Goal: Check status: Check status

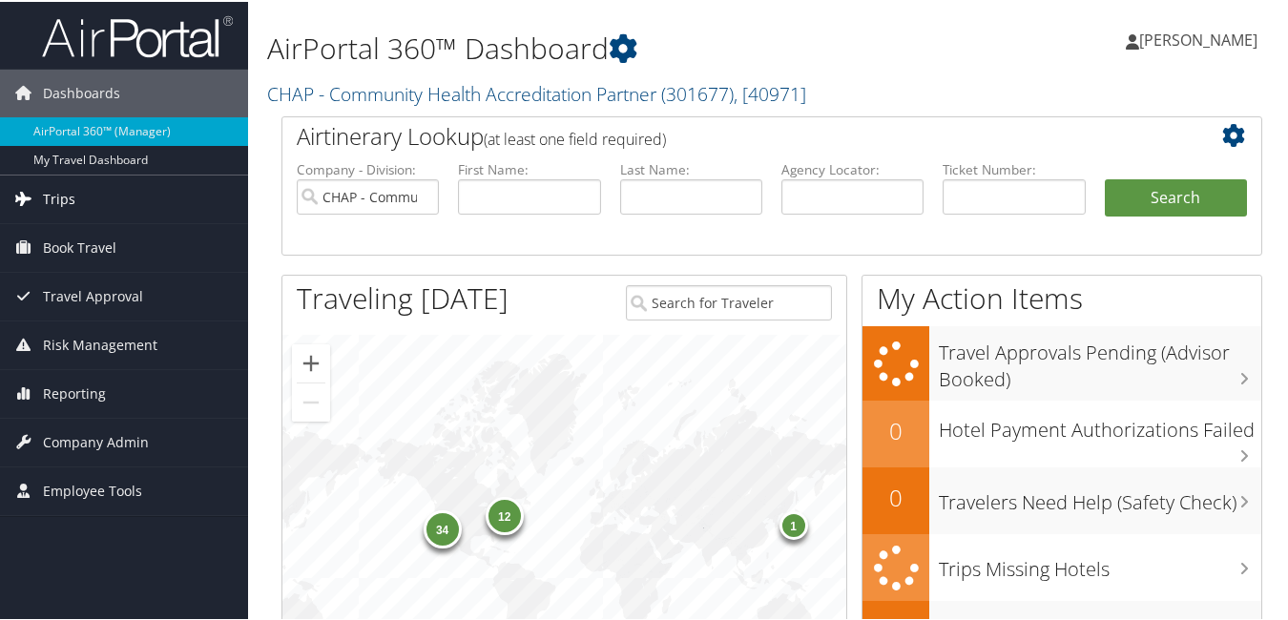
click at [59, 198] on span "Trips" at bounding box center [59, 198] width 32 height 48
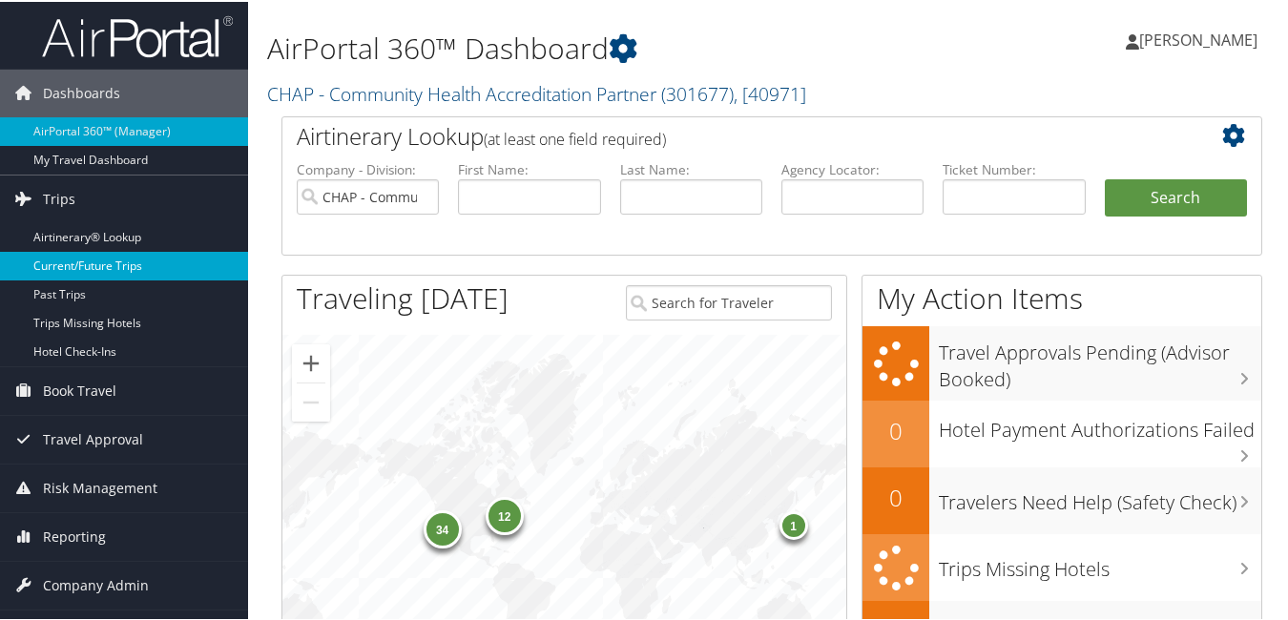
click at [136, 263] on link "Current/Future Trips" at bounding box center [124, 264] width 248 height 29
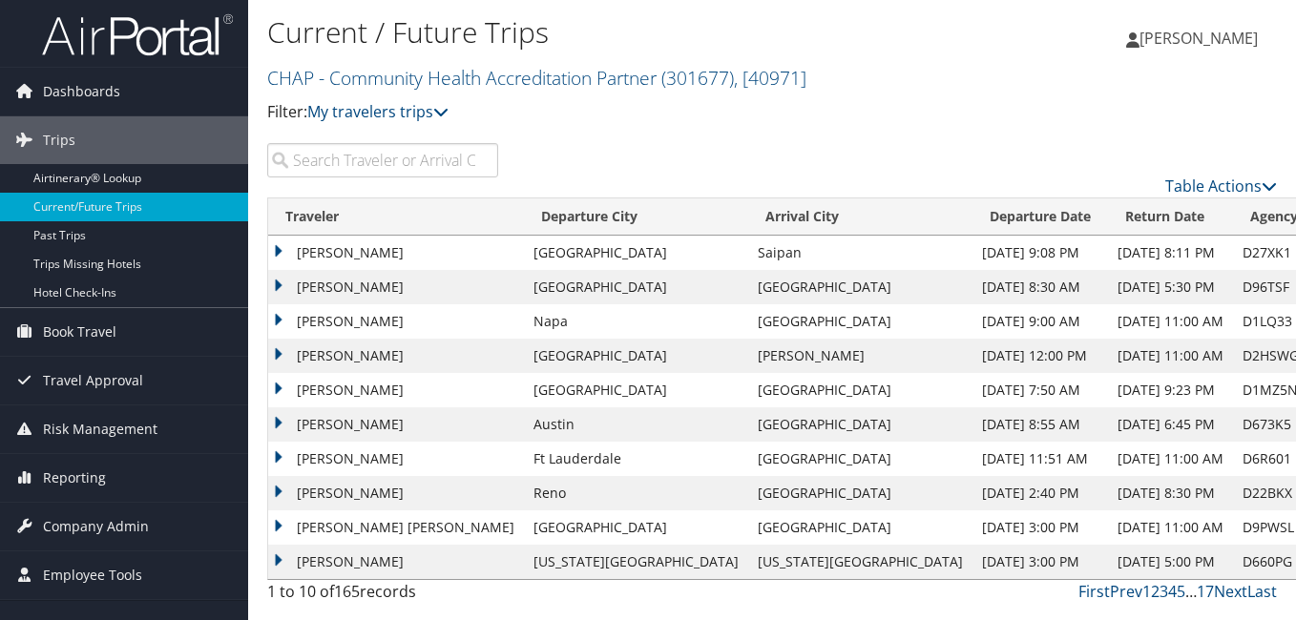
click at [328, 155] on input "search" at bounding box center [382, 160] width 231 height 34
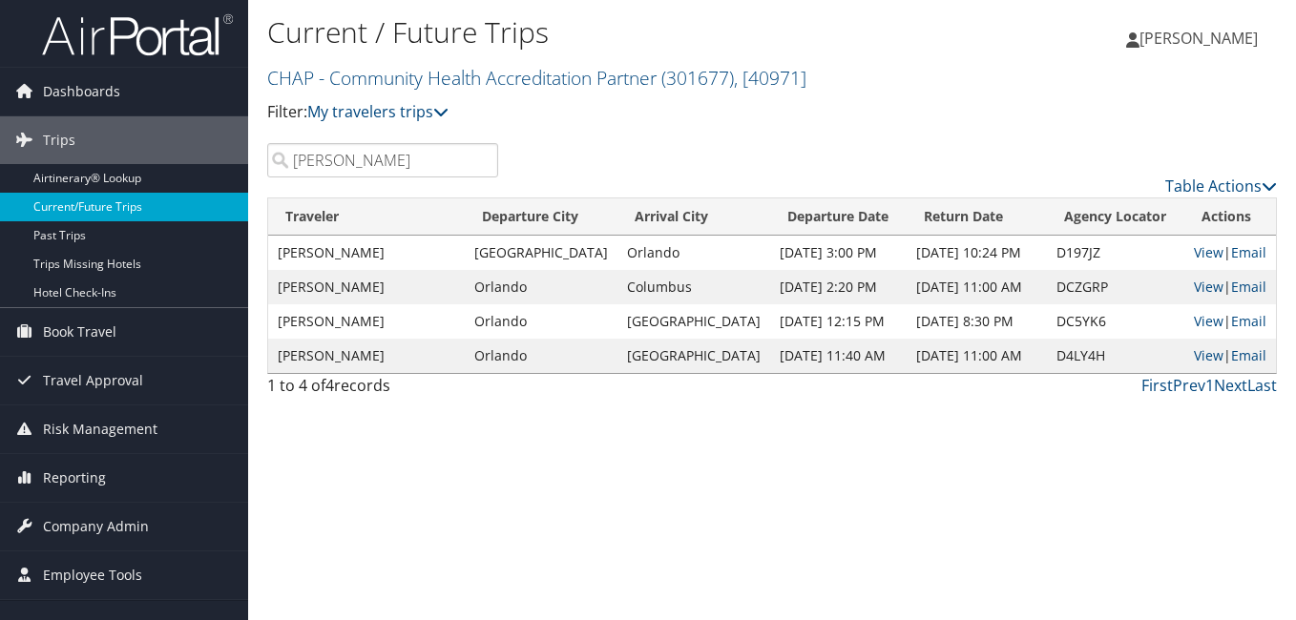
drag, startPoint x: 384, startPoint y: 167, endPoint x: 187, endPoint y: 194, distance: 198.4
click at [187, 194] on div "Dashboards AirPortal 360™ (Manager) My Travel Dashboard Trips Airtinerary® Look…" at bounding box center [648, 310] width 1296 height 620
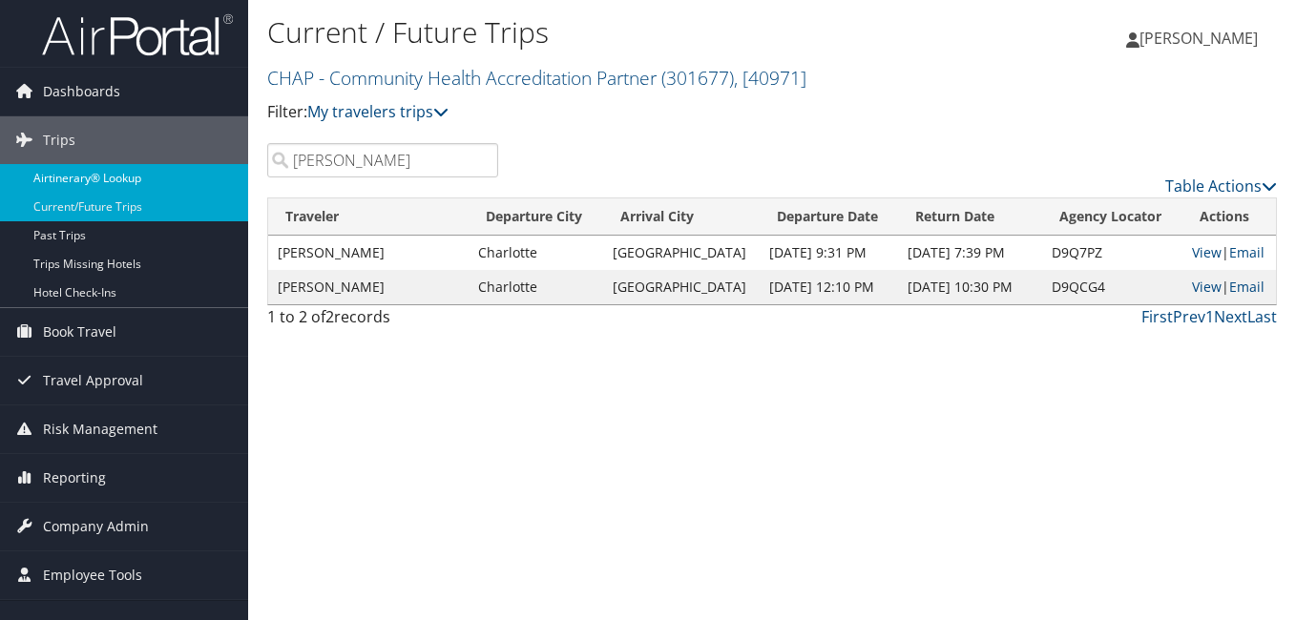
drag, startPoint x: 247, startPoint y: 175, endPoint x: 180, endPoint y: 189, distance: 68.3
click at [181, 189] on div "Dashboards AirPortal 360™ (Manager) My Travel Dashboard Trips Airtinerary® Look…" at bounding box center [648, 310] width 1296 height 620
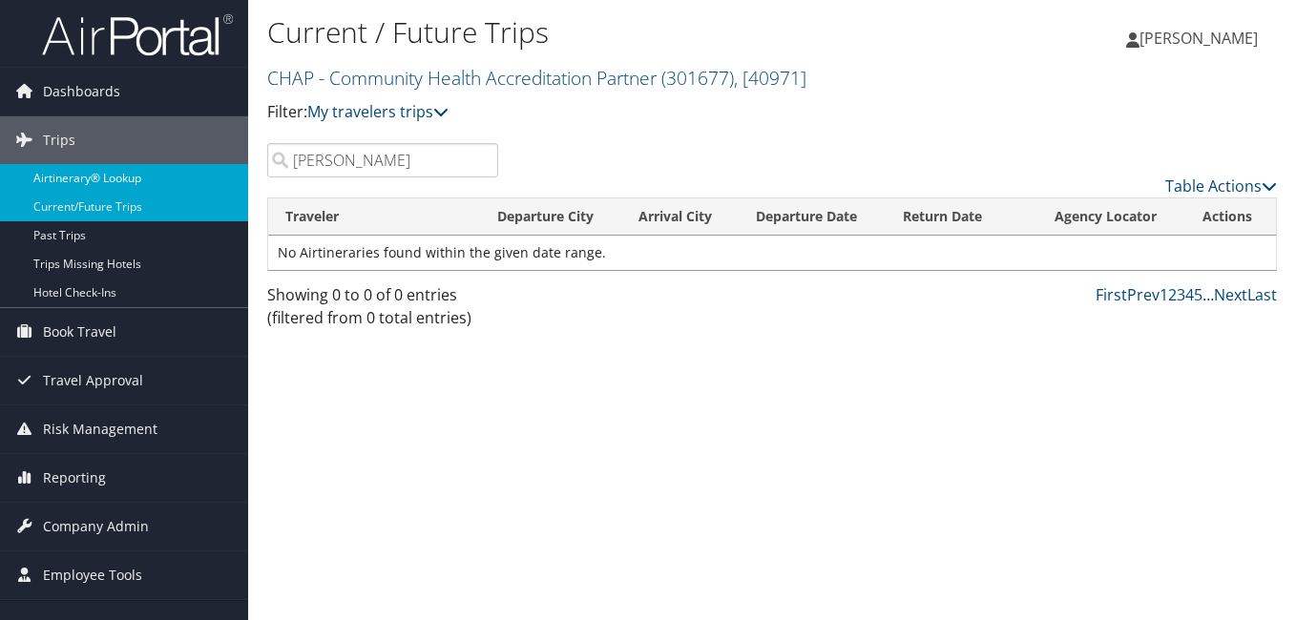
drag, startPoint x: 385, startPoint y: 173, endPoint x: 170, endPoint y: 164, distance: 214.9
click at [171, 164] on div "Dashboards AirPortal 360™ (Manager) My Travel Dashboard Trips Airtinerary® Look…" at bounding box center [648, 310] width 1296 height 620
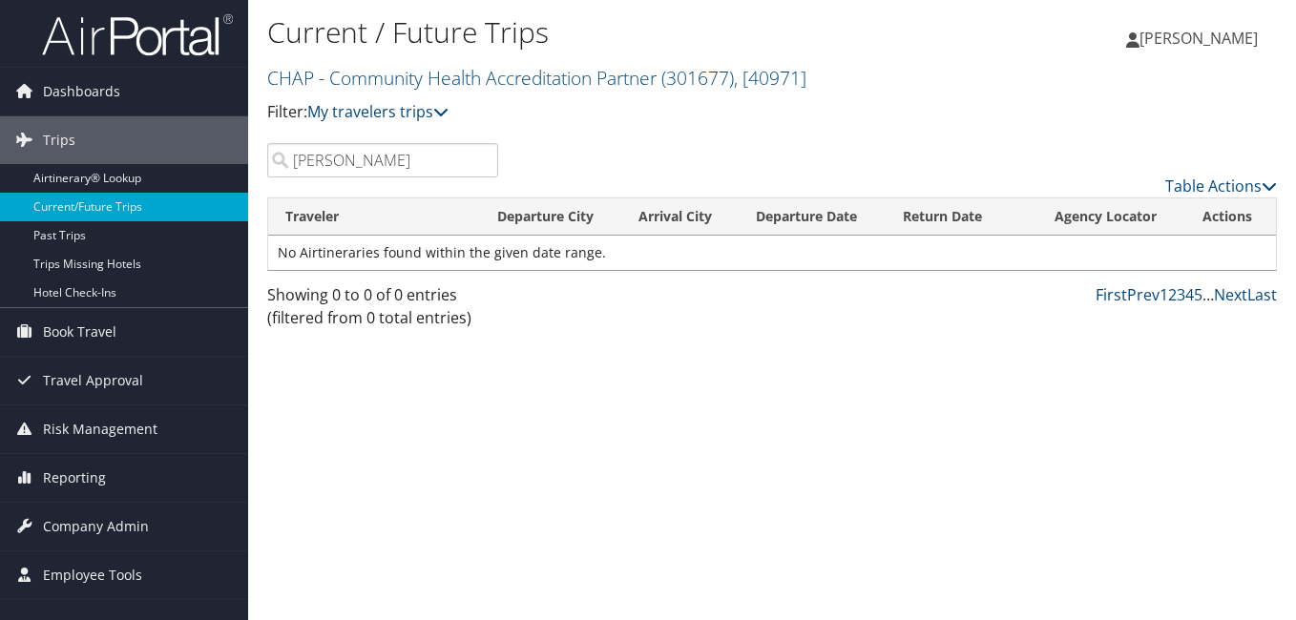
drag, startPoint x: 333, startPoint y: 163, endPoint x: 270, endPoint y: 172, distance: 63.6
click at [270, 172] on input "seth" at bounding box center [382, 160] width 231 height 34
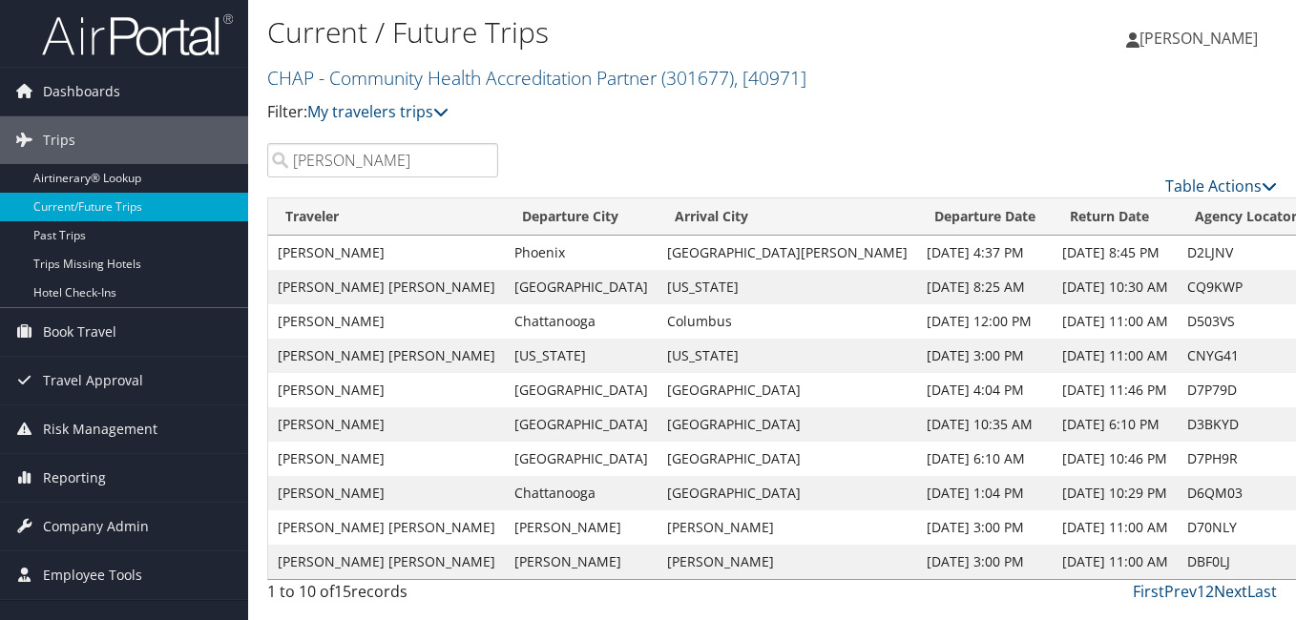
click at [1235, 595] on link "Next" at bounding box center [1230, 591] width 33 height 21
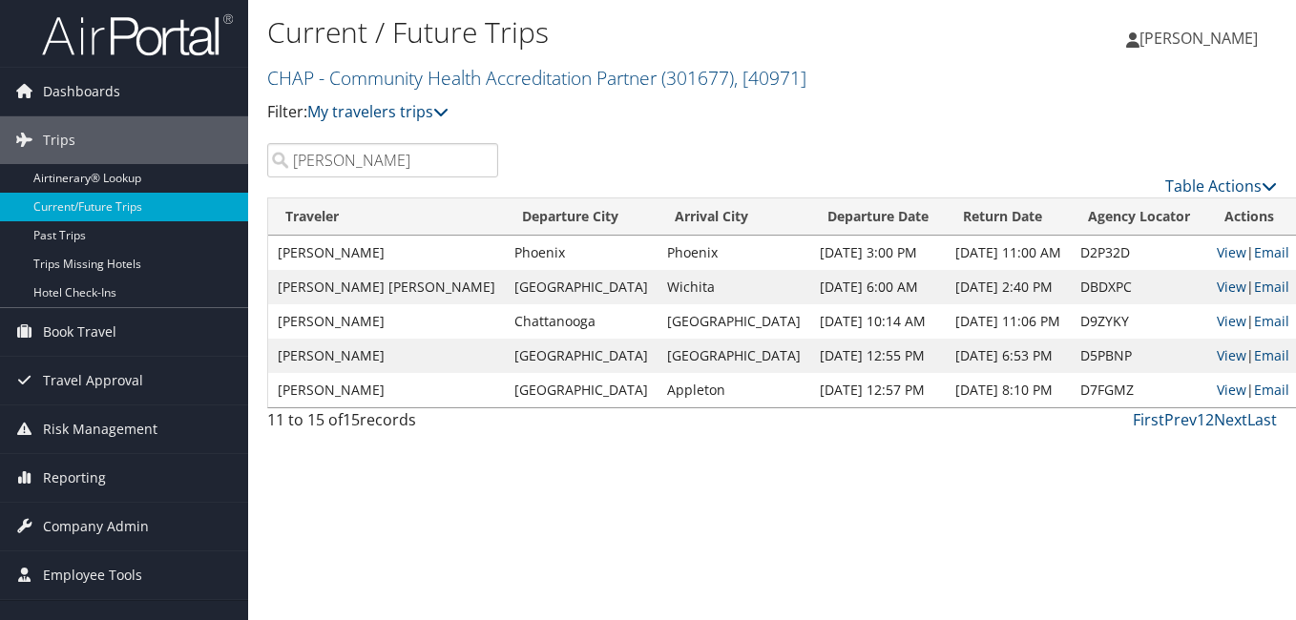
click at [398, 151] on input "lynn" at bounding box center [382, 160] width 231 height 34
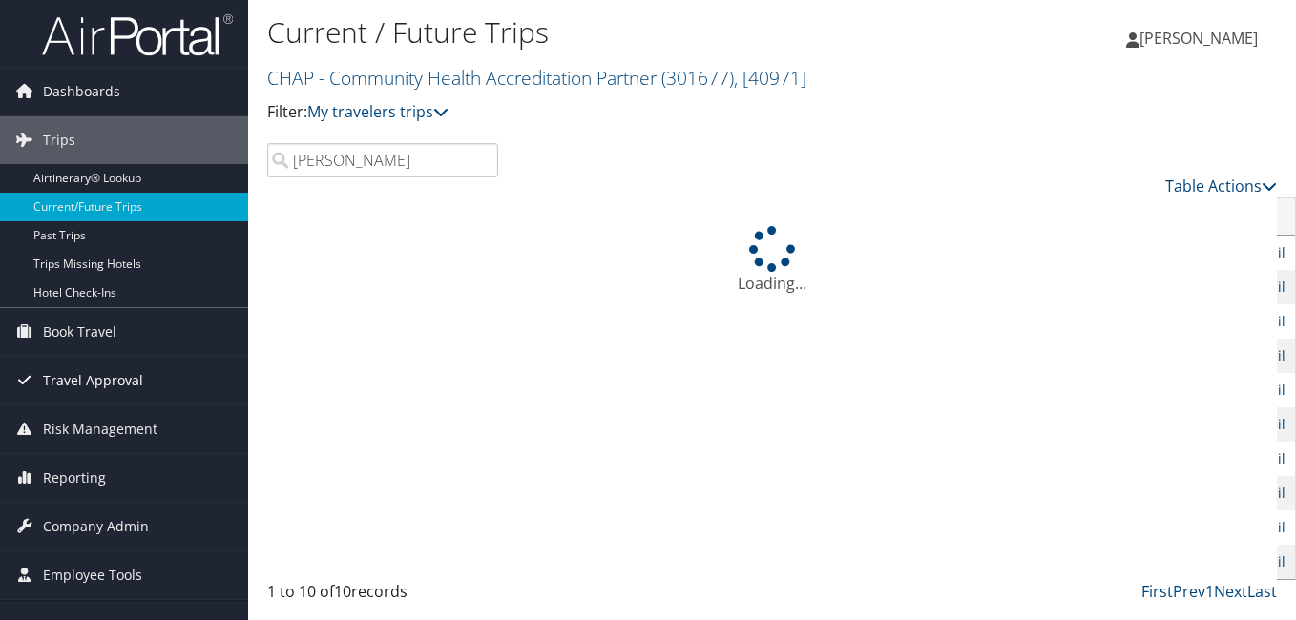
type input "lynn smith"
